Goal: Use online tool/utility: Use online tool/utility

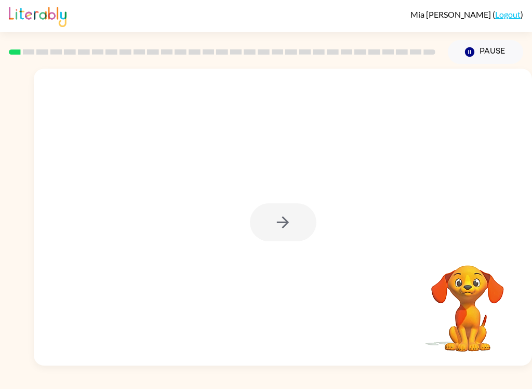
click at [282, 219] on div at bounding box center [283, 222] width 67 height 38
click at [273, 222] on button "button" at bounding box center [283, 222] width 67 height 38
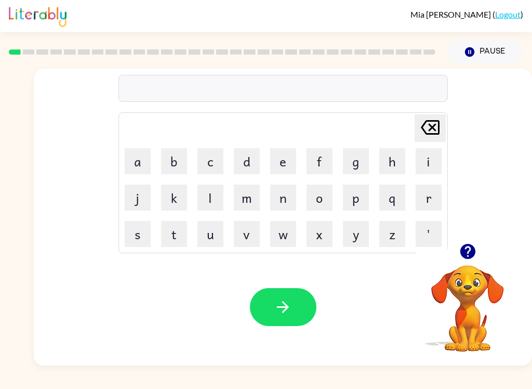
click at [181, 163] on button "b" at bounding box center [174, 161] width 26 height 26
click at [322, 197] on button "o" at bounding box center [320, 197] width 26 height 26
click at [431, 201] on button "r" at bounding box center [429, 197] width 26 height 26
click at [245, 167] on button "d" at bounding box center [247, 161] width 26 height 26
click at [285, 164] on button "e" at bounding box center [283, 161] width 26 height 26
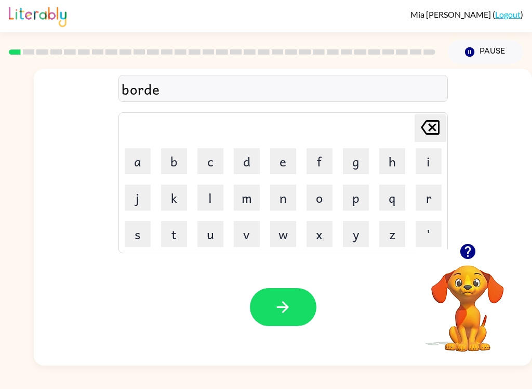
click at [426, 196] on button "r" at bounding box center [429, 197] width 26 height 26
click at [296, 315] on button "button" at bounding box center [283, 307] width 67 height 38
click at [208, 166] on button "c" at bounding box center [210, 161] width 26 height 26
click at [321, 195] on button "o" at bounding box center [320, 197] width 26 height 26
click at [141, 160] on button "a" at bounding box center [138, 161] width 26 height 26
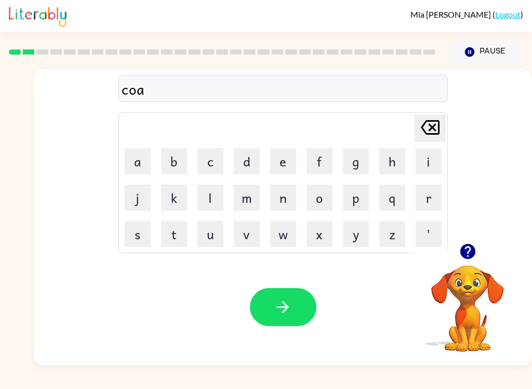
click at [457, 310] on video "Your browser must support playing .mp4 files to use Literably. Please try using…" at bounding box center [468, 301] width 104 height 104
click at [473, 295] on video "Your browser must support playing .mp4 files to use Literably. Please try using…" at bounding box center [468, 301] width 104 height 104
click at [472, 295] on video "Your browser must support playing .mp4 files to use Literably. Please try using…" at bounding box center [468, 301] width 104 height 104
click at [465, 263] on button "button" at bounding box center [468, 251] width 26 height 26
click at [360, 173] on button "g" at bounding box center [356, 161] width 26 height 26
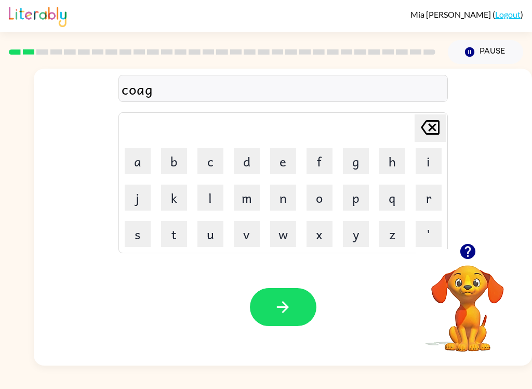
click at [350, 208] on button "p" at bounding box center [356, 197] width 26 height 26
click at [177, 239] on button "t" at bounding box center [174, 234] width 26 height 26
click at [436, 124] on icon at bounding box center [430, 127] width 19 height 15
click at [435, 126] on icon at bounding box center [430, 127] width 19 height 15
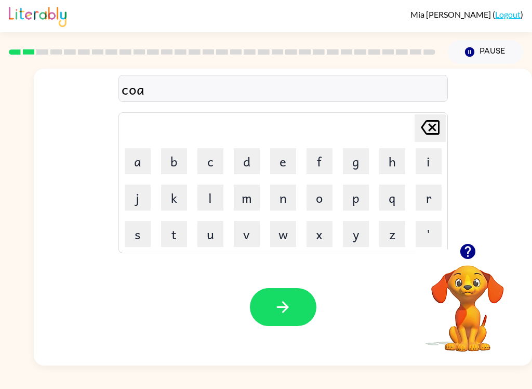
click at [170, 237] on button "t" at bounding box center [174, 234] width 26 height 26
click at [294, 321] on button "button" at bounding box center [283, 307] width 67 height 38
click at [208, 192] on button "l" at bounding box center [210, 197] width 26 height 26
click at [324, 202] on button "o" at bounding box center [320, 197] width 26 height 26
click at [212, 166] on button "c" at bounding box center [210, 161] width 26 height 26
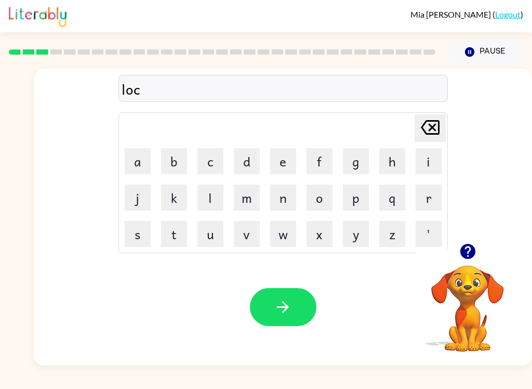
click at [137, 159] on button "a" at bounding box center [138, 161] width 26 height 26
click at [178, 237] on button "t" at bounding box center [174, 234] width 26 height 26
click at [290, 160] on button "e" at bounding box center [283, 161] width 26 height 26
click at [289, 306] on icon "button" at bounding box center [283, 307] width 18 height 18
click at [175, 232] on button "t" at bounding box center [174, 234] width 26 height 26
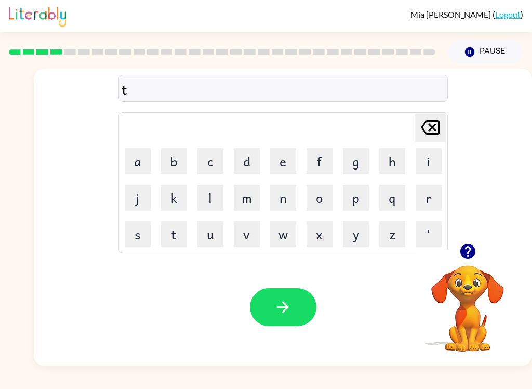
click at [289, 240] on button "w" at bounding box center [283, 234] width 26 height 26
click at [282, 153] on button "e" at bounding box center [283, 161] width 26 height 26
click at [291, 208] on button "n" at bounding box center [283, 197] width 26 height 26
click at [289, 301] on icon "button" at bounding box center [283, 307] width 18 height 18
click at [286, 203] on button "n" at bounding box center [283, 197] width 26 height 26
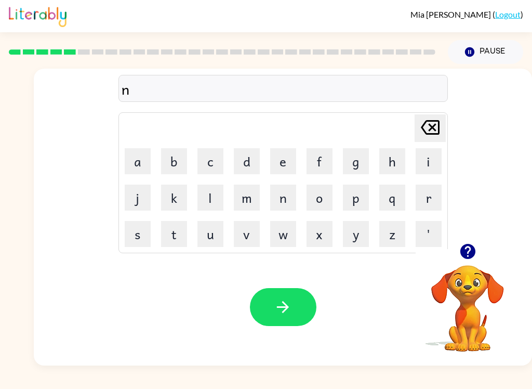
click at [285, 164] on button "e" at bounding box center [283, 161] width 26 height 26
click at [436, 200] on button "r" at bounding box center [429, 197] width 26 height 26
click at [283, 156] on button "e" at bounding box center [283, 161] width 26 height 26
click at [433, 200] on button "r" at bounding box center [429, 197] width 26 height 26
click at [212, 198] on button "l" at bounding box center [210, 197] width 26 height 26
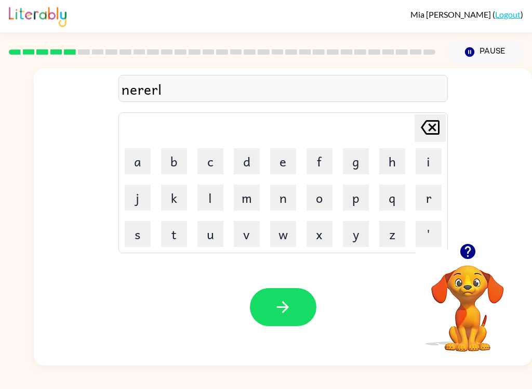
click at [356, 242] on button "y" at bounding box center [356, 234] width 26 height 26
click at [263, 299] on button "button" at bounding box center [283, 307] width 67 height 38
click at [181, 158] on button "b" at bounding box center [174, 161] width 26 height 26
click at [285, 170] on button "e" at bounding box center [283, 161] width 26 height 26
click at [396, 162] on button "h" at bounding box center [392, 161] width 26 height 26
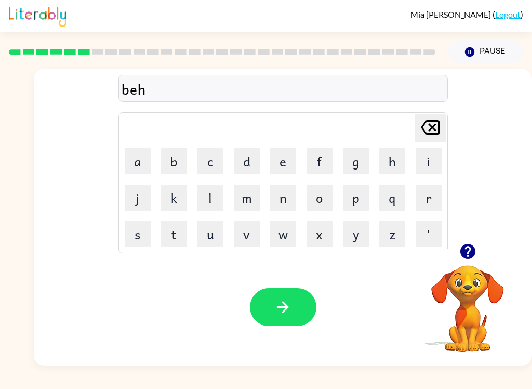
click at [144, 163] on button "a" at bounding box center [138, 161] width 26 height 26
click at [426, 162] on button "i" at bounding box center [429, 161] width 26 height 26
click at [208, 237] on button "u" at bounding box center [210, 234] width 26 height 26
click at [430, 124] on icon "[PERSON_NAME] last character input" at bounding box center [430, 127] width 25 height 25
click at [433, 129] on icon "[PERSON_NAME] last character input" at bounding box center [430, 127] width 25 height 25
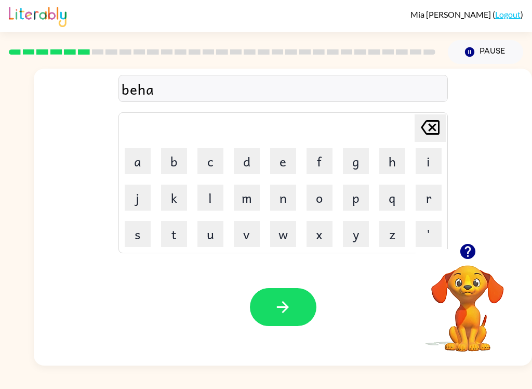
click at [432, 129] on icon "[PERSON_NAME] last character input" at bounding box center [430, 127] width 25 height 25
click at [432, 131] on icon at bounding box center [430, 127] width 19 height 15
click at [357, 155] on button "g" at bounding box center [356, 161] width 26 height 26
click at [403, 157] on button "h" at bounding box center [392, 161] width 26 height 26
click at [441, 124] on button "[PERSON_NAME] last character input" at bounding box center [430, 128] width 31 height 28
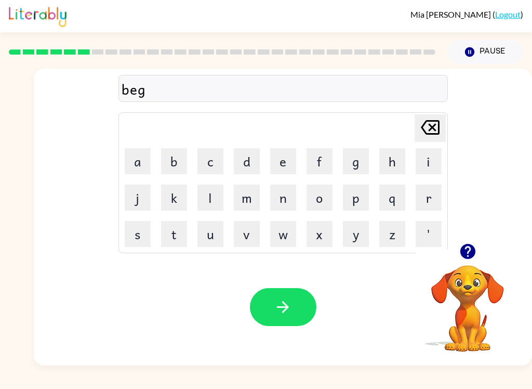
click at [439, 161] on button "i" at bounding box center [429, 161] width 26 height 26
click at [292, 207] on button "n" at bounding box center [283, 197] width 26 height 26
click at [245, 160] on button "d" at bounding box center [247, 161] width 26 height 26
click at [296, 308] on button "button" at bounding box center [283, 307] width 67 height 38
click at [180, 237] on button "t" at bounding box center [174, 234] width 26 height 26
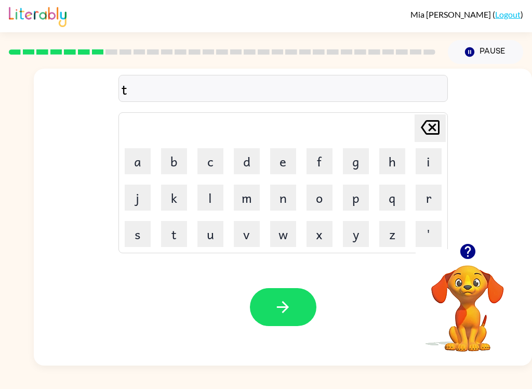
click at [420, 204] on button "r" at bounding box center [429, 197] width 26 height 26
click at [430, 166] on button "i" at bounding box center [429, 161] width 26 height 26
click at [180, 208] on button "k" at bounding box center [174, 197] width 26 height 26
click at [288, 165] on button "e" at bounding box center [283, 161] width 26 height 26
click at [213, 200] on button "l" at bounding box center [210, 197] width 26 height 26
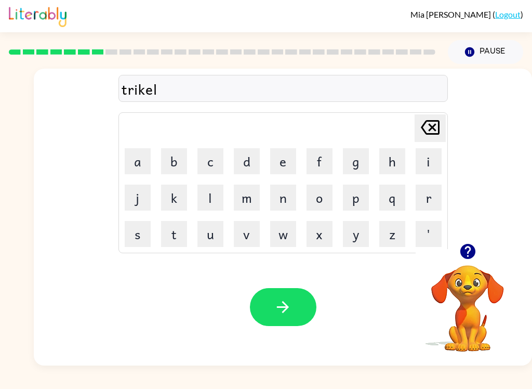
click at [280, 314] on icon "button" at bounding box center [283, 307] width 18 height 18
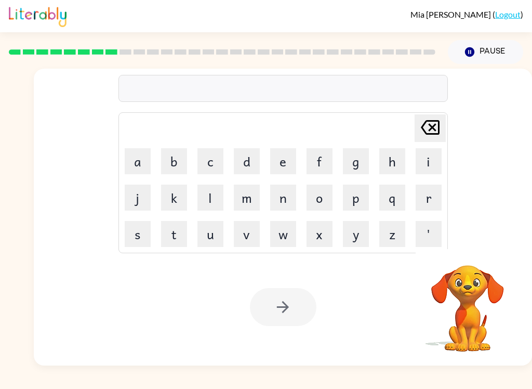
click at [248, 204] on button "m" at bounding box center [247, 197] width 26 height 26
click at [427, 167] on button "i" at bounding box center [429, 161] width 26 height 26
click at [430, 203] on button "r" at bounding box center [429, 197] width 26 height 26
click at [135, 200] on button "j" at bounding box center [138, 197] width 26 height 26
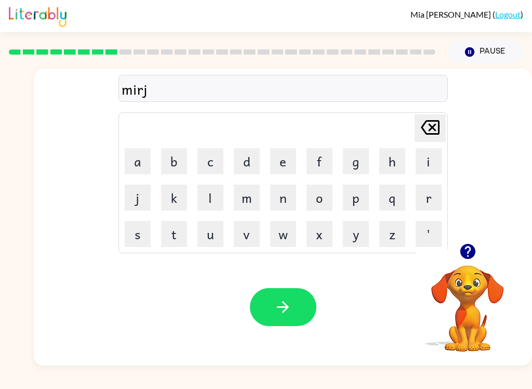
click at [432, 125] on icon at bounding box center [430, 127] width 19 height 15
click at [141, 154] on button "a" at bounding box center [138, 161] width 26 height 26
click at [206, 157] on button "c" at bounding box center [210, 161] width 26 height 26
click at [216, 193] on button "l" at bounding box center [210, 197] width 26 height 26
click at [287, 167] on button "e" at bounding box center [283, 161] width 26 height 26
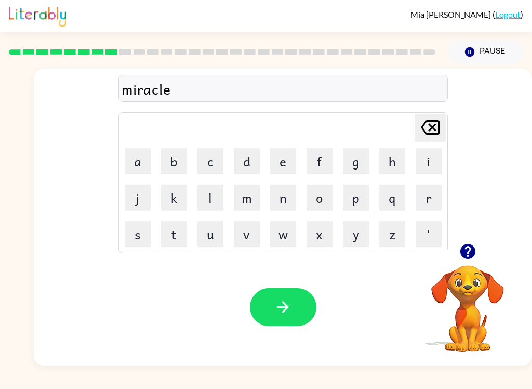
click at [277, 298] on button "button" at bounding box center [283, 307] width 67 height 38
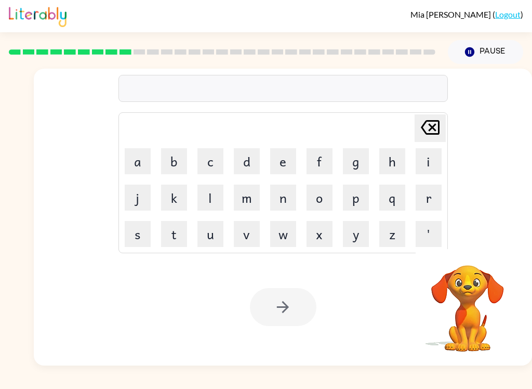
click at [287, 200] on button "n" at bounding box center [283, 197] width 26 height 26
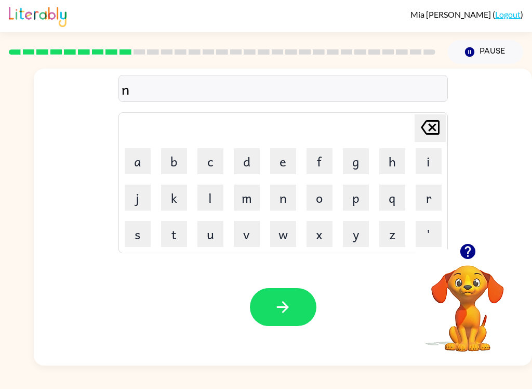
click at [430, 164] on button "i" at bounding box center [429, 161] width 26 height 26
click at [284, 194] on button "n" at bounding box center [283, 197] width 26 height 26
click at [243, 195] on button "m" at bounding box center [247, 197] width 26 height 26
click at [173, 163] on button "b" at bounding box center [174, 161] width 26 height 26
click at [208, 196] on button "l" at bounding box center [210, 197] width 26 height 26
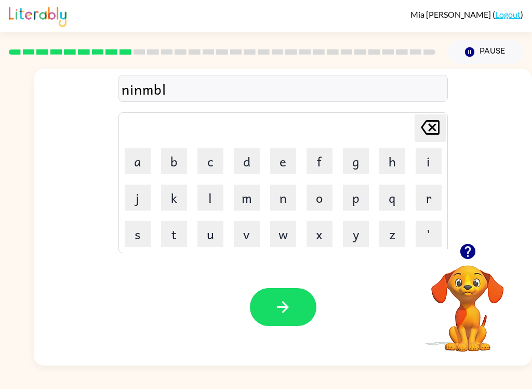
click at [287, 168] on button "e" at bounding box center [283, 161] width 26 height 26
click at [251, 164] on button "d" at bounding box center [247, 161] width 26 height 26
click at [277, 315] on icon "button" at bounding box center [283, 307] width 18 height 18
click at [323, 201] on button "o" at bounding box center [320, 197] width 26 height 26
click at [319, 294] on div "Your browser must support playing .mp4 files to use Literably. Please try using…" at bounding box center [283, 306] width 498 height 117
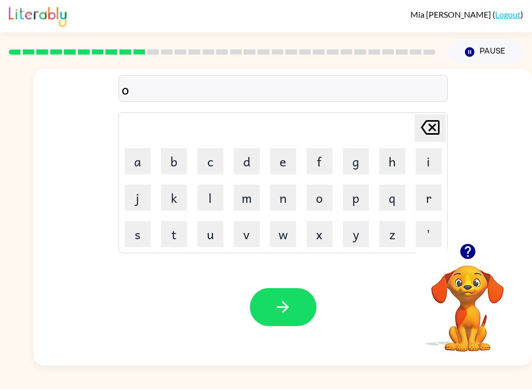
click at [286, 193] on button "n" at bounding box center [283, 197] width 26 height 26
click at [329, 156] on button "f" at bounding box center [320, 161] width 26 height 26
click at [328, 198] on button "o" at bounding box center [320, 197] width 26 height 26
click at [213, 204] on button "l" at bounding box center [210, 197] width 26 height 26
click at [251, 156] on button "d" at bounding box center [247, 161] width 26 height 26
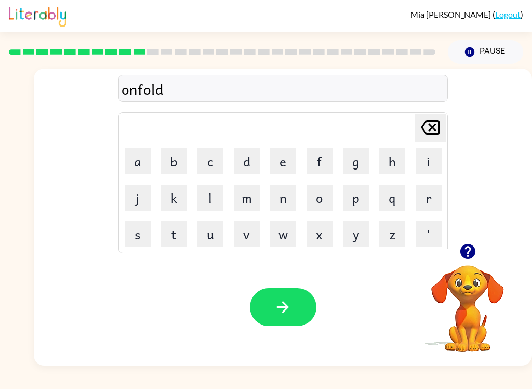
click at [282, 320] on button "button" at bounding box center [283, 307] width 67 height 38
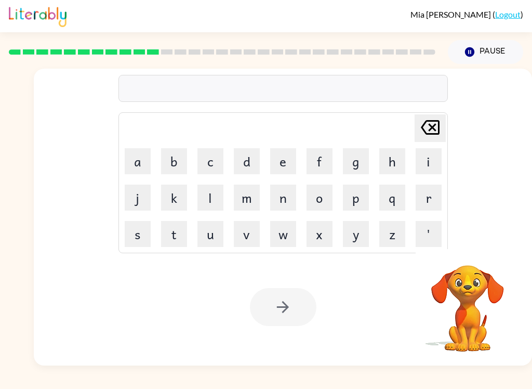
click at [169, 162] on button "b" at bounding box center [174, 161] width 26 height 26
click at [320, 200] on button "o" at bounding box center [320, 197] width 26 height 26
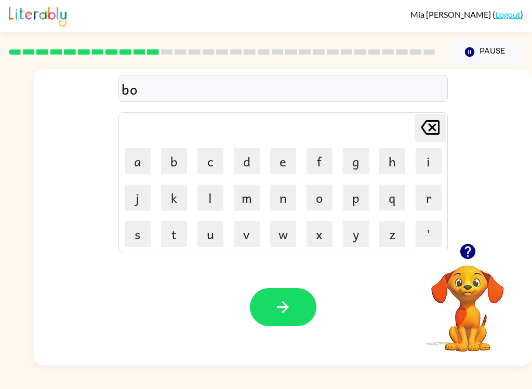
click at [281, 160] on button "e" at bounding box center [283, 161] width 26 height 26
click at [164, 231] on button "t" at bounding box center [174, 234] width 26 height 26
click at [281, 309] on icon "button" at bounding box center [283, 307] width 18 height 18
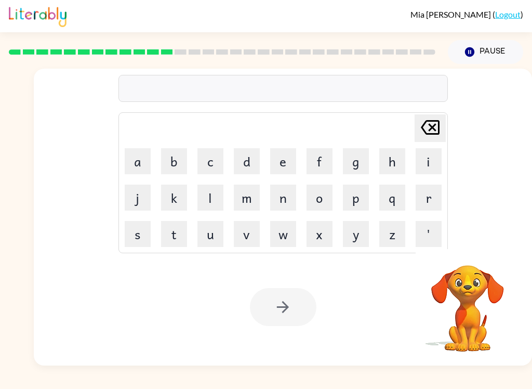
click at [174, 164] on button "b" at bounding box center [174, 161] width 26 height 26
click at [288, 167] on button "e" at bounding box center [283, 161] width 26 height 26
click at [245, 154] on button "d" at bounding box center [247, 161] width 26 height 26
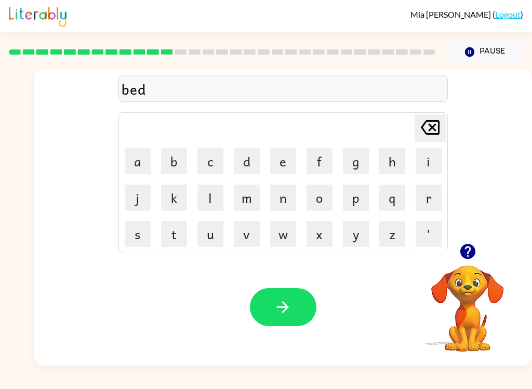
click at [158, 96] on div "bed" at bounding box center [283, 89] width 323 height 22
click at [173, 97] on div "bed" at bounding box center [283, 89] width 323 height 22
click at [358, 272] on div "Your browser must support playing .mp4 files to use Literably. Please try using…" at bounding box center [283, 306] width 498 height 117
click at [164, 228] on button "t" at bounding box center [174, 234] width 26 height 26
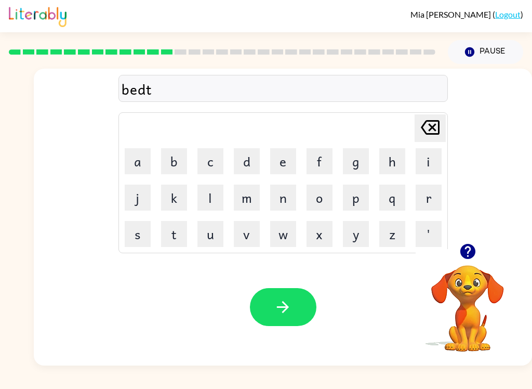
click at [427, 165] on button "i" at bounding box center [429, 161] width 26 height 26
click at [245, 197] on button "m" at bounding box center [247, 197] width 26 height 26
click at [286, 161] on button "e" at bounding box center [283, 161] width 26 height 26
click at [298, 308] on button "button" at bounding box center [283, 307] width 67 height 38
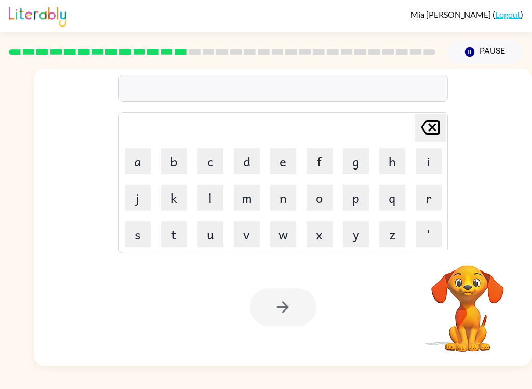
click at [323, 164] on button "f" at bounding box center [320, 161] width 26 height 26
click at [435, 163] on button "i" at bounding box center [429, 161] width 26 height 26
click at [173, 237] on button "t" at bounding box center [174, 234] width 26 height 26
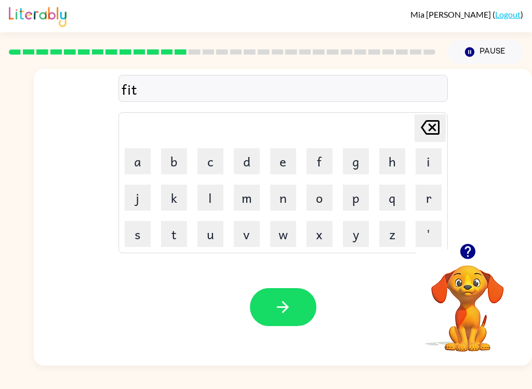
click at [288, 203] on button "n" at bounding box center [283, 197] width 26 height 26
click at [282, 163] on button "e" at bounding box center [283, 161] width 26 height 26
click at [147, 227] on button "s" at bounding box center [138, 234] width 26 height 26
click at [287, 307] on icon "button" at bounding box center [283, 307] width 12 height 12
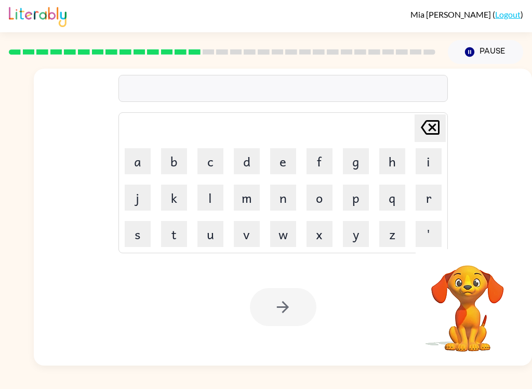
click at [254, 165] on button "d" at bounding box center [247, 161] width 26 height 26
click at [286, 163] on button "e" at bounding box center [283, 161] width 26 height 26
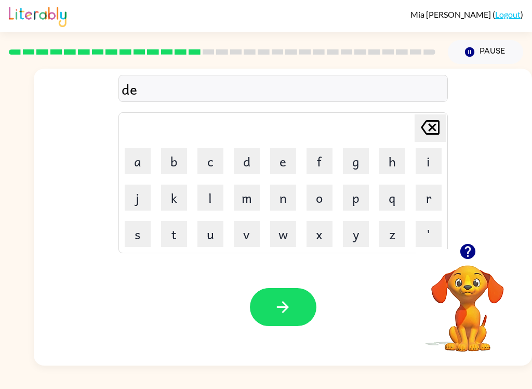
click at [213, 200] on button "l" at bounding box center [210, 197] width 26 height 26
click at [289, 163] on button "e" at bounding box center [283, 161] width 26 height 26
click at [359, 240] on button "y" at bounding box center [356, 234] width 26 height 26
click at [293, 316] on button "button" at bounding box center [283, 307] width 67 height 38
click at [489, 328] on video "Your browser must support playing .mp4 files to use Literably. Please try using…" at bounding box center [468, 301] width 104 height 104
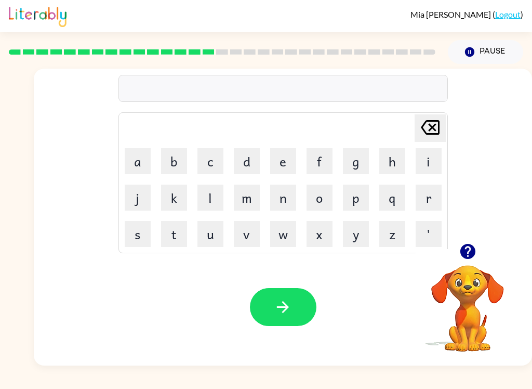
click at [468, 282] on video "Your browser must support playing .mp4 files to use Literably. Please try using…" at bounding box center [468, 301] width 104 height 104
click at [465, 286] on video "Your browser must support playing .mp4 files to use Literably. Please try using…" at bounding box center [468, 301] width 104 height 104
click at [473, 254] on icon "button" at bounding box center [467, 251] width 15 height 15
click at [461, 319] on video "Your browser must support playing .mp4 files to use Literably. Please try using…" at bounding box center [468, 301] width 104 height 104
click at [171, 236] on button "t" at bounding box center [174, 234] width 26 height 26
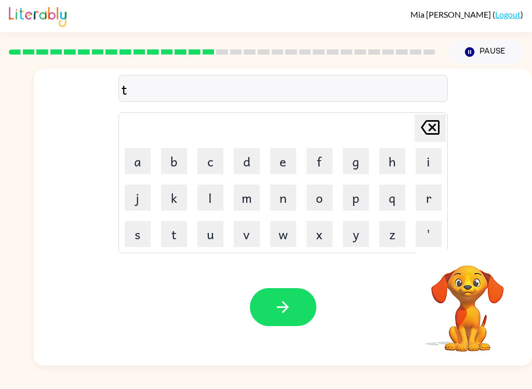
click at [287, 160] on button "e" at bounding box center [283, 161] width 26 height 26
click at [246, 202] on button "m" at bounding box center [247, 197] width 26 height 26
click at [292, 164] on button "e" at bounding box center [283, 161] width 26 height 26
click at [248, 150] on button "d" at bounding box center [247, 161] width 26 height 26
click at [300, 325] on button "button" at bounding box center [283, 307] width 67 height 38
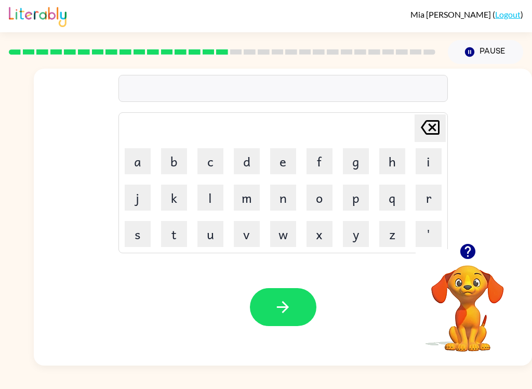
click at [141, 235] on button "s" at bounding box center [138, 234] width 26 height 26
click at [289, 160] on button "e" at bounding box center [283, 161] width 26 height 26
click at [184, 243] on button "t" at bounding box center [174, 234] width 26 height 26
click at [290, 325] on button "button" at bounding box center [283, 307] width 67 height 38
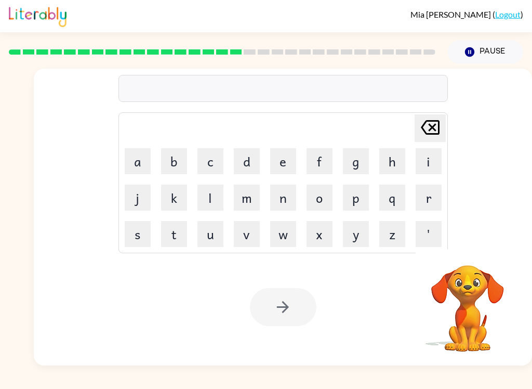
click at [242, 162] on button "d" at bounding box center [247, 161] width 26 height 26
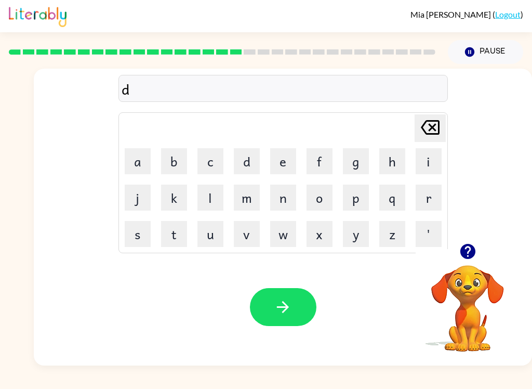
click at [440, 200] on button "r" at bounding box center [429, 197] width 26 height 26
click at [427, 171] on button "i" at bounding box center [429, 161] width 26 height 26
click at [252, 202] on button "m" at bounding box center [247, 197] width 26 height 26
click at [424, 164] on button "i" at bounding box center [429, 161] width 26 height 26
click at [291, 197] on button "n" at bounding box center [283, 197] width 26 height 26
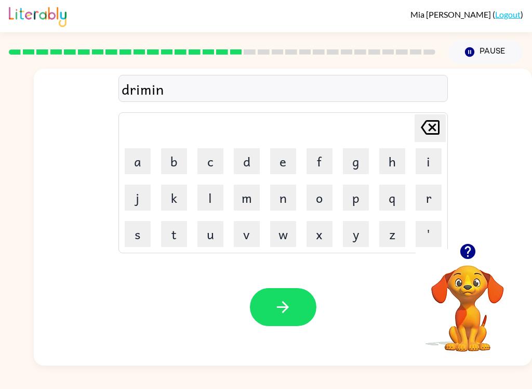
click at [366, 160] on button "g" at bounding box center [356, 161] width 26 height 26
click at [297, 314] on button "button" at bounding box center [283, 307] width 67 height 38
click at [356, 201] on button "p" at bounding box center [356, 197] width 26 height 26
click at [211, 207] on button "l" at bounding box center [210, 197] width 26 height 26
click at [126, 200] on button "j" at bounding box center [138, 197] width 26 height 26
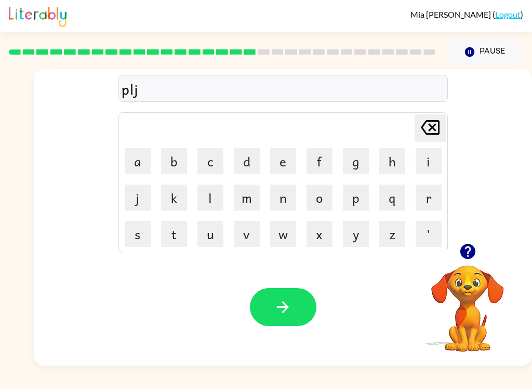
click at [426, 128] on icon "[PERSON_NAME] last character input" at bounding box center [430, 127] width 25 height 25
click at [128, 167] on button "a" at bounding box center [138, 161] width 26 height 26
click at [138, 236] on button "s" at bounding box center [138, 234] width 26 height 26
click at [171, 240] on button "t" at bounding box center [174, 234] width 26 height 26
click at [430, 165] on button "i" at bounding box center [429, 161] width 26 height 26
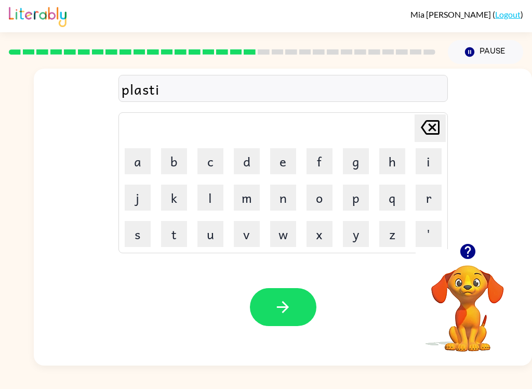
click at [211, 162] on button "c" at bounding box center [210, 161] width 26 height 26
click at [289, 314] on icon "button" at bounding box center [283, 307] width 18 height 18
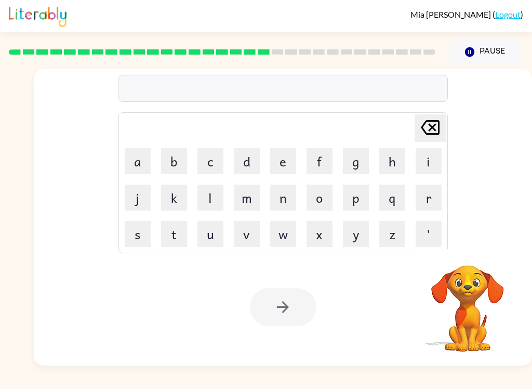
click at [250, 162] on button "d" at bounding box center [247, 161] width 26 height 26
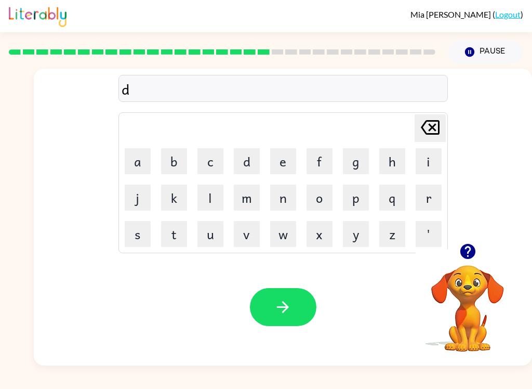
click at [432, 162] on button "i" at bounding box center [429, 161] width 26 height 26
click at [136, 246] on button "s" at bounding box center [138, 234] width 26 height 26
click at [349, 200] on button "p" at bounding box center [356, 197] width 26 height 26
click at [205, 201] on button "l" at bounding box center [210, 197] width 26 height 26
click at [362, 241] on button "y" at bounding box center [356, 234] width 26 height 26
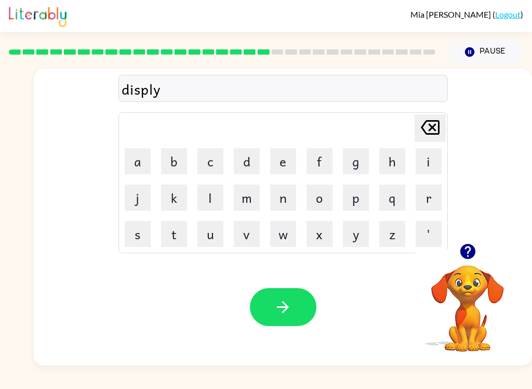
click at [421, 127] on icon "[PERSON_NAME] last character input" at bounding box center [430, 127] width 25 height 25
click at [138, 153] on button "a" at bounding box center [138, 161] width 26 height 26
click at [427, 117] on icon "[PERSON_NAME] last character input" at bounding box center [430, 127] width 25 height 25
click at [218, 197] on button "l" at bounding box center [210, 197] width 26 height 26
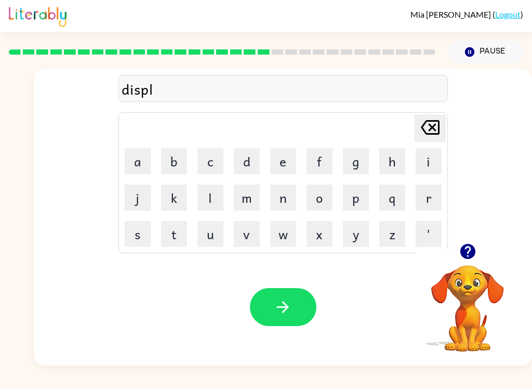
click at [142, 165] on button "a" at bounding box center [138, 161] width 26 height 26
click at [366, 236] on button "y" at bounding box center [356, 234] width 26 height 26
click at [263, 307] on button "button" at bounding box center [283, 307] width 67 height 38
click at [473, 288] on video "Your browser must support playing .mp4 files to use Literably. Please try using…" at bounding box center [468, 301] width 104 height 104
click at [468, 264] on button "button" at bounding box center [468, 251] width 26 height 26
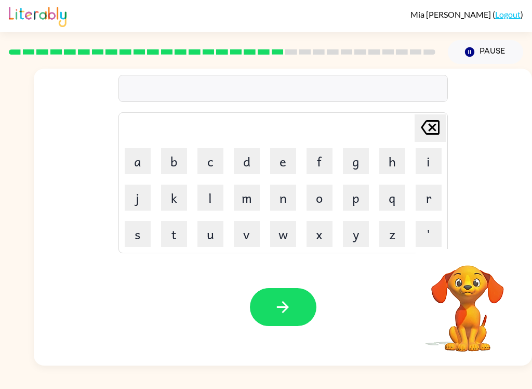
click at [253, 165] on button "d" at bounding box center [247, 161] width 26 height 26
click at [319, 201] on button "o" at bounding box center [320, 197] width 26 height 26
click at [144, 231] on button "s" at bounding box center [138, 234] width 26 height 26
click at [168, 241] on button "t" at bounding box center [174, 234] width 26 height 26
click at [287, 162] on button "e" at bounding box center [283, 161] width 26 height 26
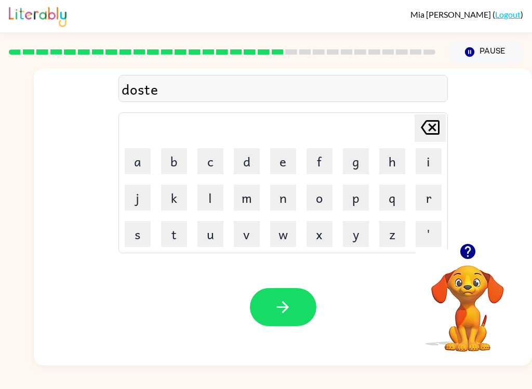
click at [245, 166] on button "d" at bounding box center [247, 161] width 26 height 26
click at [296, 301] on button "button" at bounding box center [283, 307] width 67 height 38
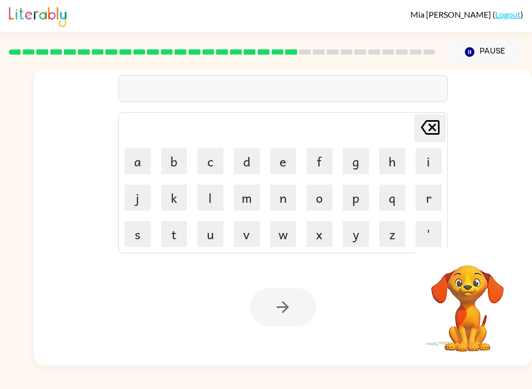
click at [144, 241] on button "s" at bounding box center [138, 234] width 26 height 26
click at [286, 168] on button "e" at bounding box center [283, 161] width 26 height 26
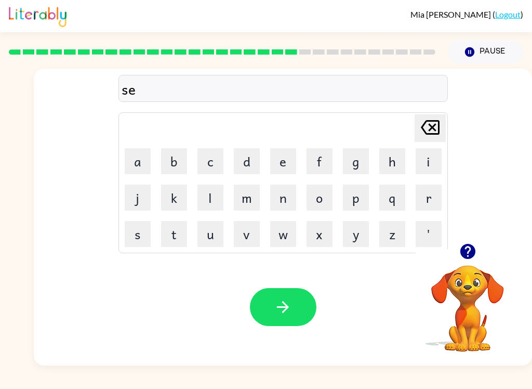
click at [277, 196] on button "n" at bounding box center [283, 197] width 26 height 26
click at [166, 245] on button "t" at bounding box center [174, 234] width 26 height 26
click at [289, 162] on button "e" at bounding box center [283, 161] width 26 height 26
click at [357, 200] on button "p" at bounding box center [356, 197] width 26 height 26
click at [430, 160] on button "i" at bounding box center [429, 161] width 26 height 26
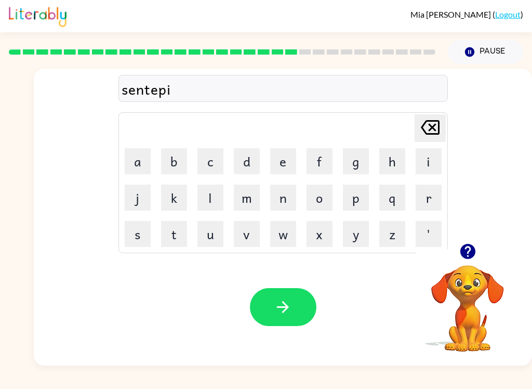
click at [241, 163] on button "d" at bounding box center [247, 161] width 26 height 26
click at [282, 305] on icon "button" at bounding box center [283, 307] width 18 height 18
click at [423, 207] on button "r" at bounding box center [429, 197] width 26 height 26
click at [133, 165] on button "a" at bounding box center [138, 161] width 26 height 26
click at [431, 163] on button "i" at bounding box center [429, 161] width 26 height 26
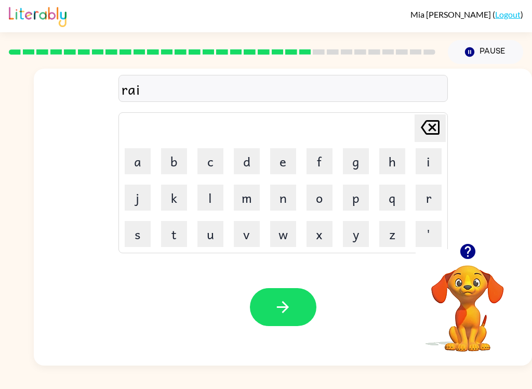
click at [288, 198] on button "n" at bounding box center [283, 197] width 26 height 26
click at [168, 162] on button "b" at bounding box center [174, 161] width 26 height 26
click at [327, 205] on button "o" at bounding box center [320, 197] width 26 height 26
click at [289, 237] on button "w" at bounding box center [283, 234] width 26 height 26
click at [470, 304] on video "Your browser must support playing .mp4 files to use Literably. Please try using…" at bounding box center [468, 301] width 104 height 104
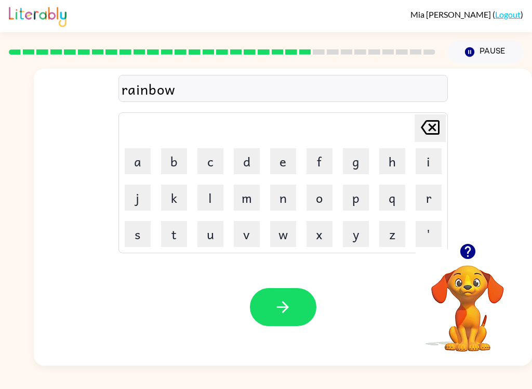
click at [493, 288] on video "Your browser must support playing .mp4 files to use Literably. Please try using…" at bounding box center [468, 301] width 104 height 104
click at [476, 287] on video "Your browser must support playing .mp4 files to use Literably. Please try using…" at bounding box center [468, 301] width 104 height 104
click at [468, 328] on video "Your browser must support playing .mp4 files to use Literably. Please try using…" at bounding box center [468, 301] width 104 height 104
click at [470, 300] on video "Your browser must support playing .mp4 files to use Literably. Please try using…" at bounding box center [468, 301] width 104 height 104
click at [467, 297] on video "Your browser must support playing .mp4 files to use Literably. Please try using…" at bounding box center [468, 301] width 104 height 104
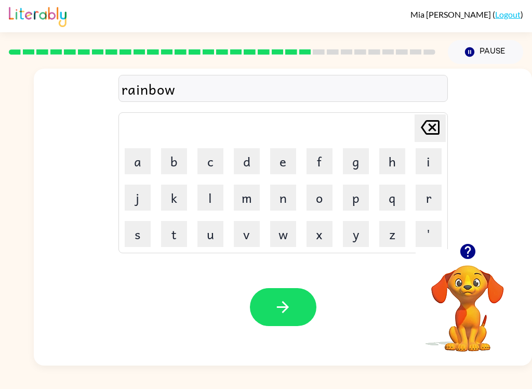
click at [467, 259] on icon "button" at bounding box center [467, 251] width 15 height 15
click at [427, 122] on icon "[PERSON_NAME] last character input" at bounding box center [430, 127] width 25 height 25
click at [436, 130] on icon at bounding box center [430, 127] width 19 height 15
click at [356, 198] on button "p" at bounding box center [356, 197] width 26 height 26
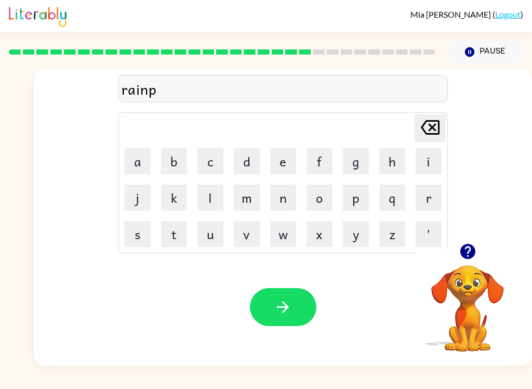
click at [315, 205] on button "o" at bounding box center [320, 197] width 26 height 26
click at [222, 233] on button "u" at bounding box center [210, 234] width 26 height 26
click at [179, 237] on button "t" at bounding box center [174, 234] width 26 height 26
click at [287, 294] on button "button" at bounding box center [283, 307] width 67 height 38
click at [477, 291] on video "Your browser must support playing .mp4 files to use Literably. Please try using…" at bounding box center [468, 301] width 104 height 104
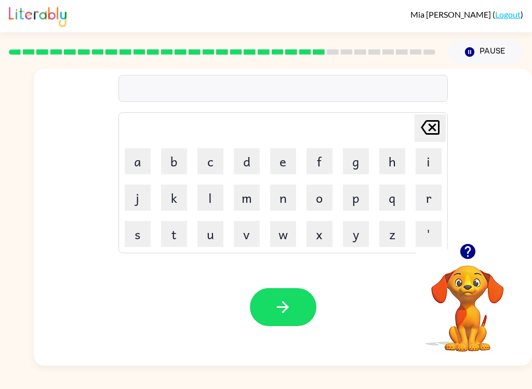
click at [478, 258] on button "button" at bounding box center [468, 251] width 26 height 26
click at [466, 383] on div "[PERSON_NAME] ( Logout ) Pause Pause Delete Delete last character input a b c d…" at bounding box center [266, 194] width 532 height 389
click at [449, 385] on div "[PERSON_NAME] ( Logout ) Pause Pause Delete Delete last character input a b c d…" at bounding box center [266, 194] width 532 height 389
click at [239, 196] on button "m" at bounding box center [247, 197] width 26 height 26
click at [140, 165] on button "a" at bounding box center [138, 161] width 26 height 26
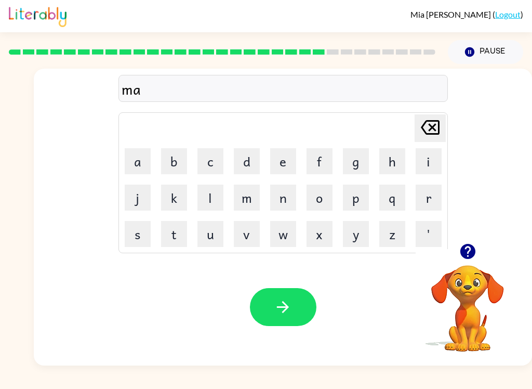
click at [426, 200] on button "r" at bounding box center [429, 197] width 26 height 26
click at [173, 206] on button "k" at bounding box center [174, 197] width 26 height 26
click at [288, 160] on button "e" at bounding box center [283, 161] width 26 height 26
click at [432, 203] on button "r" at bounding box center [429, 197] width 26 height 26
click at [295, 297] on button "button" at bounding box center [283, 307] width 67 height 38
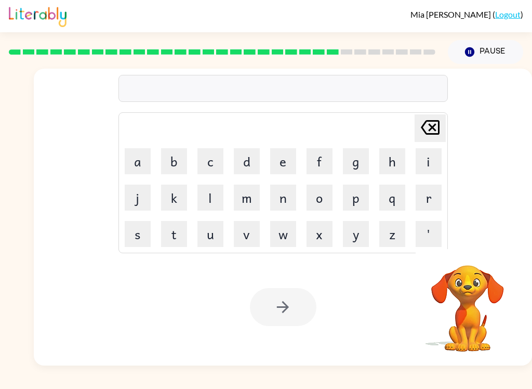
click at [139, 164] on button "a" at bounding box center [138, 161] width 26 height 26
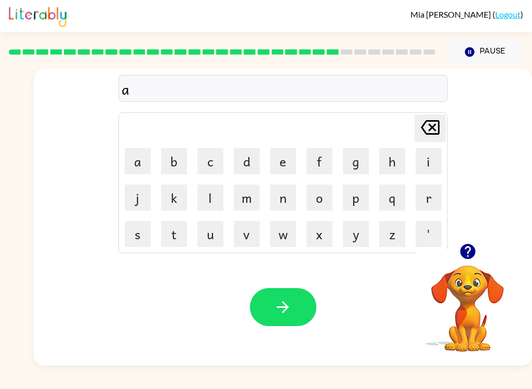
click at [250, 164] on button "d" at bounding box center [247, 161] width 26 height 26
click at [251, 240] on button "v" at bounding box center [247, 234] width 26 height 26
click at [138, 164] on button "a" at bounding box center [138, 161] width 26 height 26
click at [282, 202] on button "n" at bounding box center [283, 197] width 26 height 26
click at [210, 163] on button "c" at bounding box center [210, 161] width 26 height 26
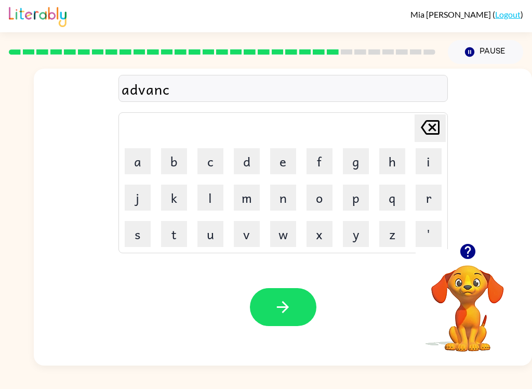
click at [433, 165] on button "i" at bounding box center [429, 161] width 26 height 26
click at [275, 204] on button "n" at bounding box center [283, 197] width 26 height 26
click at [346, 164] on button "g" at bounding box center [356, 161] width 26 height 26
click at [295, 306] on button "button" at bounding box center [283, 307] width 67 height 38
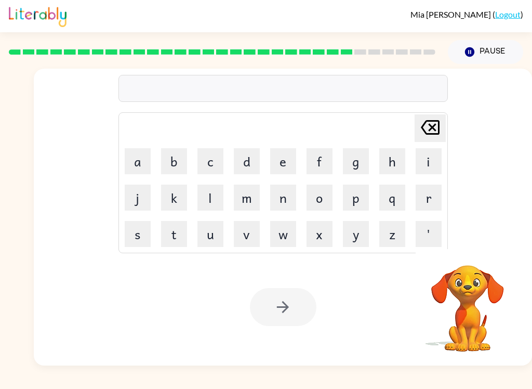
click at [394, 57] on div at bounding box center [222, 52] width 439 height 36
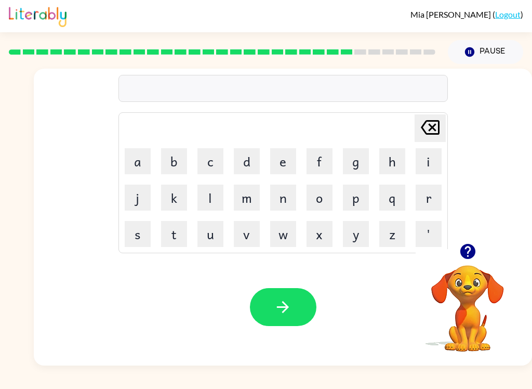
click at [353, 163] on button "g" at bounding box center [356, 161] width 26 height 26
click at [324, 203] on button "o" at bounding box center [320, 197] width 26 height 26
click at [254, 239] on button "v" at bounding box center [247, 234] width 26 height 26
click at [207, 200] on button "l" at bounding box center [210, 197] width 26 height 26
click at [432, 162] on button "i" at bounding box center [429, 161] width 26 height 26
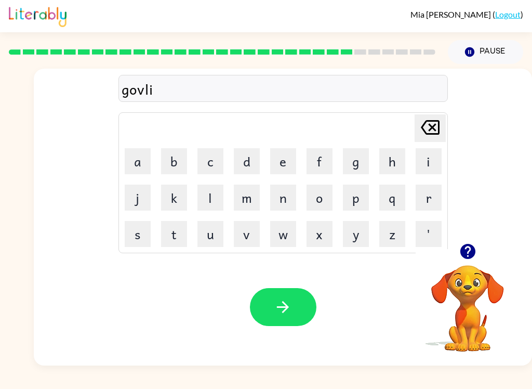
click at [291, 198] on button "n" at bounding box center [283, 197] width 26 height 26
click at [361, 164] on button "g" at bounding box center [356, 161] width 26 height 26
click at [291, 298] on button "button" at bounding box center [283, 307] width 67 height 38
click at [357, 164] on button "g" at bounding box center [356, 161] width 26 height 26
click at [320, 203] on button "o" at bounding box center [320, 197] width 26 height 26
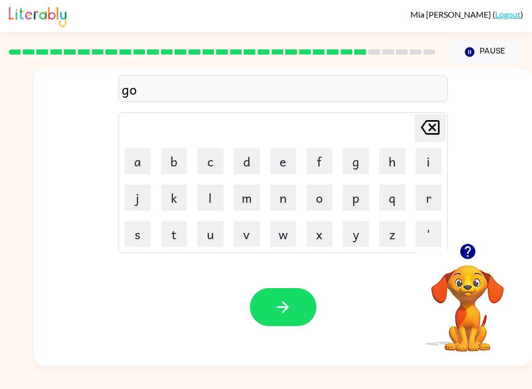
click at [253, 234] on button "v" at bounding box center [247, 234] width 26 height 26
click at [282, 166] on button "e" at bounding box center [283, 161] width 26 height 26
click at [427, 203] on button "r" at bounding box center [429, 197] width 26 height 26
click at [248, 199] on button "m" at bounding box center [247, 197] width 26 height 26
click at [287, 160] on button "e" at bounding box center [283, 161] width 26 height 26
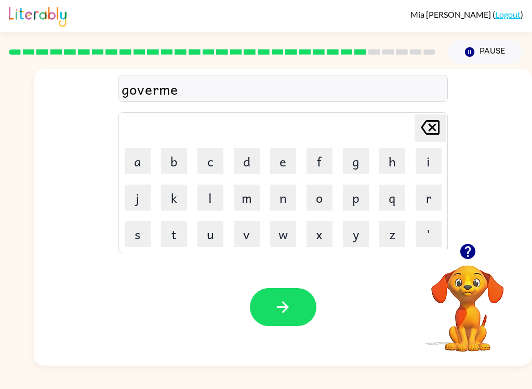
click at [284, 198] on button "n" at bounding box center [283, 197] width 26 height 26
click at [172, 238] on button "t" at bounding box center [174, 234] width 26 height 26
click at [273, 322] on button "button" at bounding box center [283, 307] width 67 height 38
click at [128, 236] on button "s" at bounding box center [138, 234] width 26 height 26
click at [165, 246] on button "t" at bounding box center [174, 234] width 26 height 26
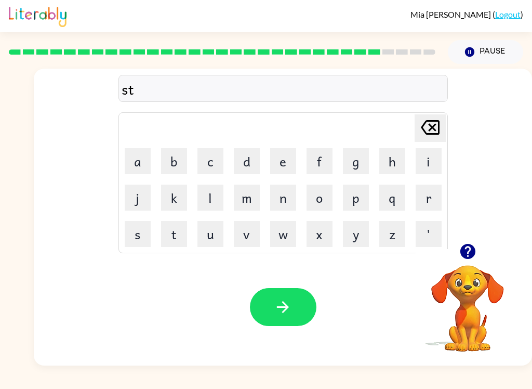
click at [440, 193] on button "r" at bounding box center [429, 197] width 26 height 26
click at [427, 163] on button "i" at bounding box center [429, 161] width 26 height 26
click at [284, 209] on button "n" at bounding box center [283, 197] width 26 height 26
click at [356, 170] on button "g" at bounding box center [356, 161] width 26 height 26
click at [257, 319] on button "button" at bounding box center [283, 307] width 67 height 38
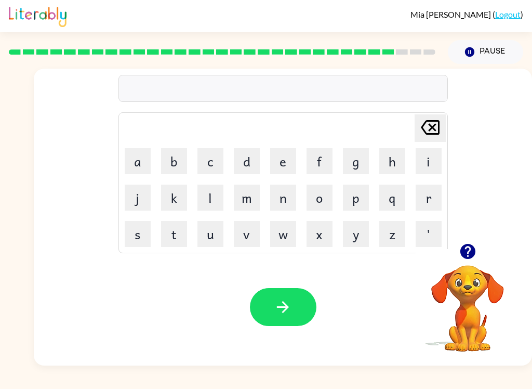
click at [135, 234] on button "s" at bounding box center [138, 234] width 26 height 26
click at [399, 153] on button "h" at bounding box center [392, 161] width 26 height 26
click at [132, 163] on button "a" at bounding box center [138, 161] width 26 height 26
click at [358, 198] on button "p" at bounding box center [356, 197] width 26 height 26
click at [283, 174] on button "e" at bounding box center [283, 161] width 26 height 26
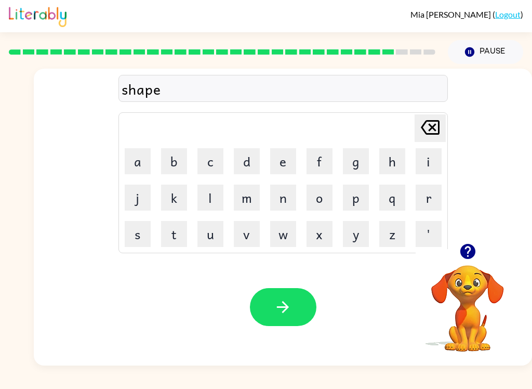
click at [297, 309] on button "button" at bounding box center [283, 307] width 67 height 38
click at [283, 167] on button "e" at bounding box center [283, 161] width 26 height 26
click at [323, 237] on button "x" at bounding box center [320, 234] width 26 height 26
click at [285, 161] on button "e" at bounding box center [283, 161] width 26 height 26
click at [202, 194] on button "l" at bounding box center [210, 197] width 26 height 26
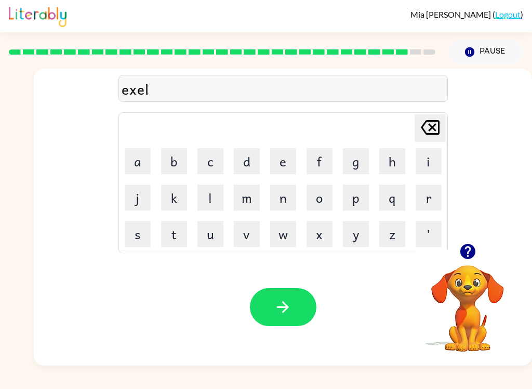
click at [279, 157] on button "e" at bounding box center [283, 161] width 26 height 26
click at [282, 196] on button "n" at bounding box center [283, 197] width 26 height 26
click at [179, 246] on button "t" at bounding box center [174, 234] width 26 height 26
click at [285, 303] on icon "button" at bounding box center [283, 307] width 12 height 12
click at [360, 237] on button "y" at bounding box center [356, 234] width 26 height 26
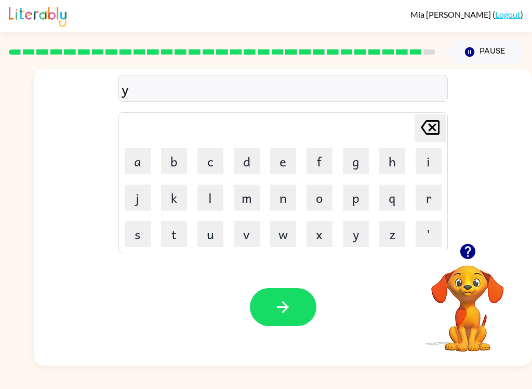
click at [316, 198] on button "o" at bounding box center [320, 197] width 26 height 26
click at [427, 194] on button "r" at bounding box center [429, 197] width 26 height 26
click at [435, 158] on button "i" at bounding box center [429, 161] width 26 height 26
click at [208, 164] on button "c" at bounding box center [210, 161] width 26 height 26
click at [285, 167] on button "e" at bounding box center [283, 161] width 26 height 26
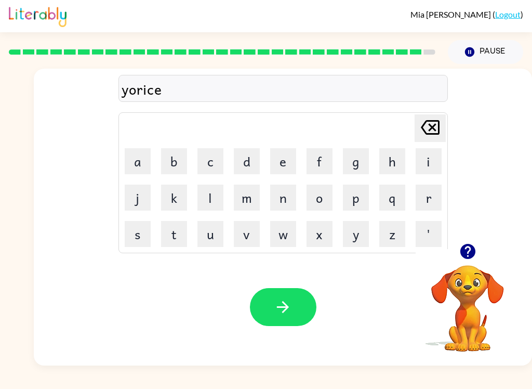
click at [434, 200] on button "r" at bounding box center [429, 197] width 26 height 26
click at [297, 297] on button "button" at bounding box center [283, 307] width 67 height 38
